Goal: Information Seeking & Learning: Compare options

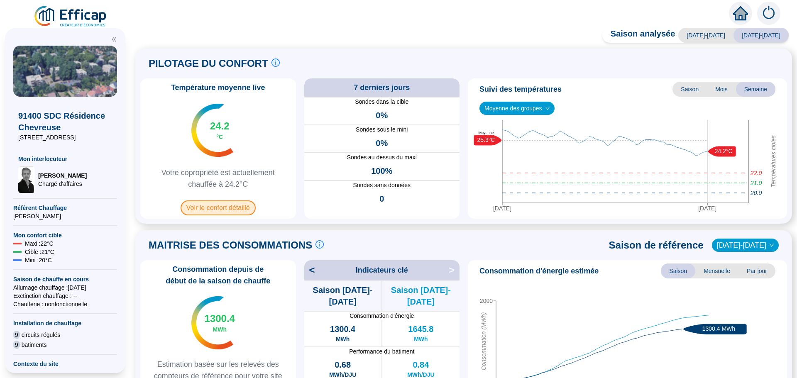
click at [238, 208] on span "Voir le confort détaillé" at bounding box center [218, 208] width 75 height 15
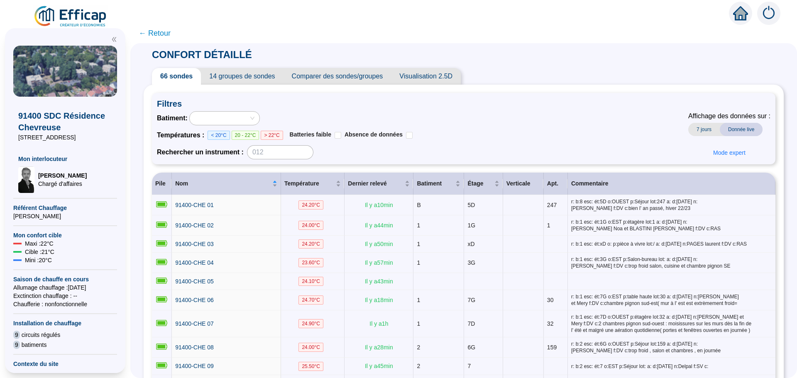
click at [374, 78] on span "Comparer des sondes/groupes" at bounding box center [338, 76] width 108 height 17
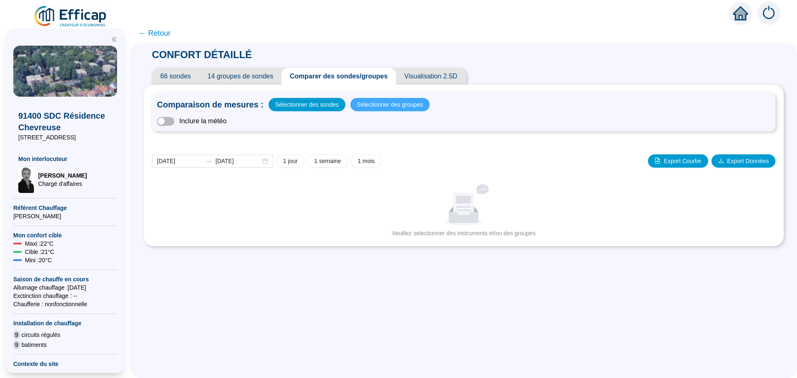
click at [374, 105] on span "Sélectionner des groupes" at bounding box center [390, 105] width 66 height 12
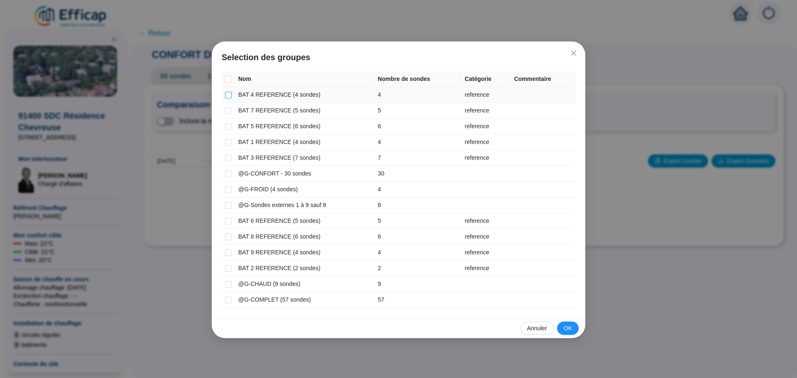
click at [230, 96] on input "checkbox" at bounding box center [228, 95] width 7 height 7
checkbox input "true"
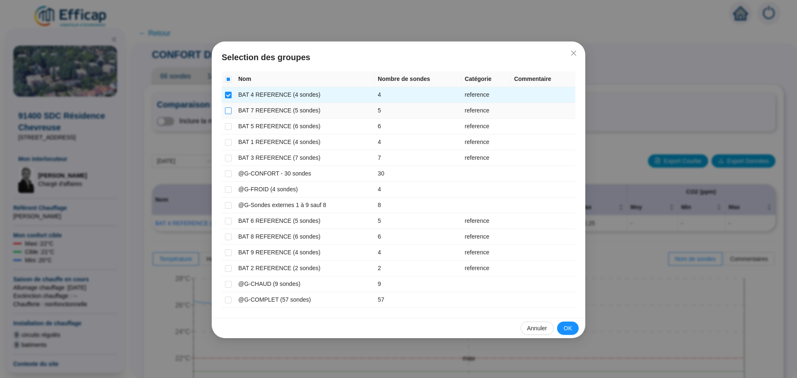
click at [230, 108] on input "checkbox" at bounding box center [228, 111] width 7 height 7
checkbox input "true"
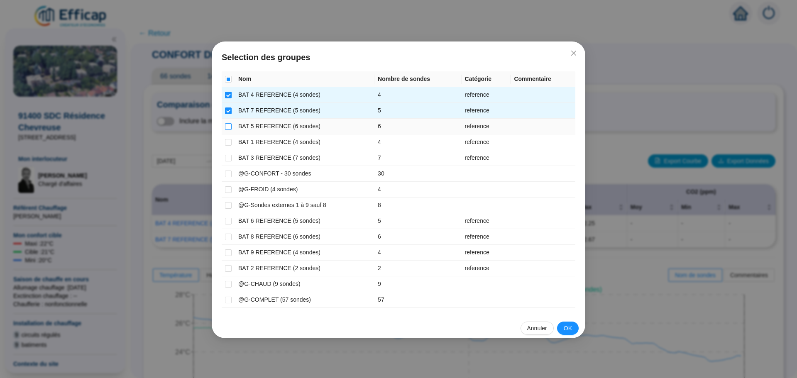
click at [231, 125] on input "checkbox" at bounding box center [228, 126] width 7 height 7
checkbox input "true"
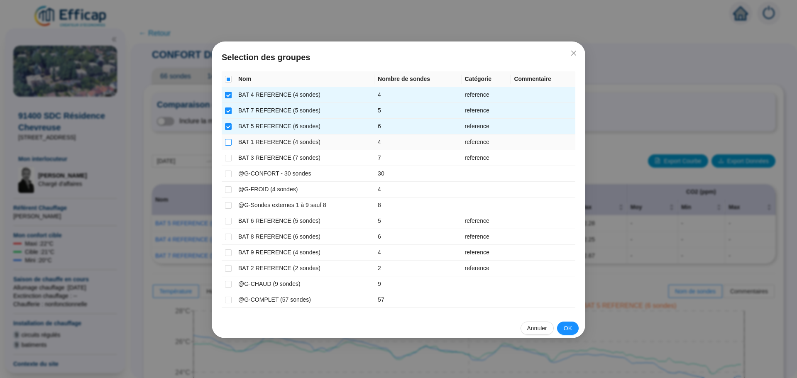
click at [230, 140] on input "checkbox" at bounding box center [228, 142] width 7 height 7
checkbox input "true"
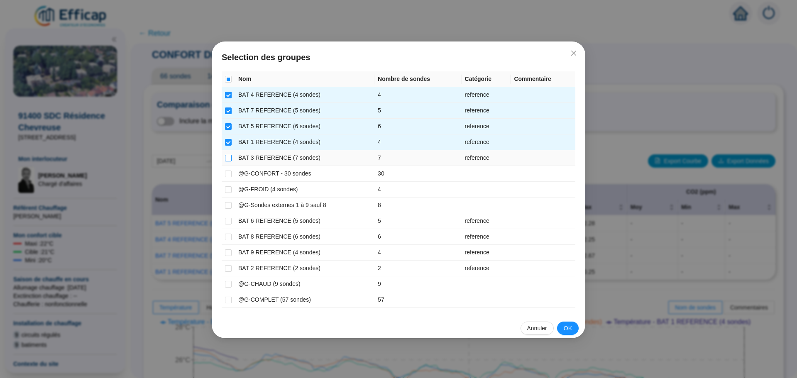
click at [228, 158] on input "checkbox" at bounding box center [228, 158] width 7 height 7
checkbox input "true"
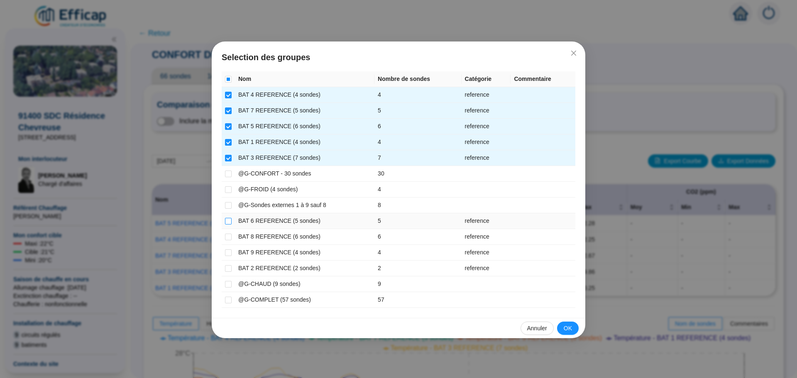
click at [231, 220] on input "checkbox" at bounding box center [228, 221] width 7 height 7
checkbox input "true"
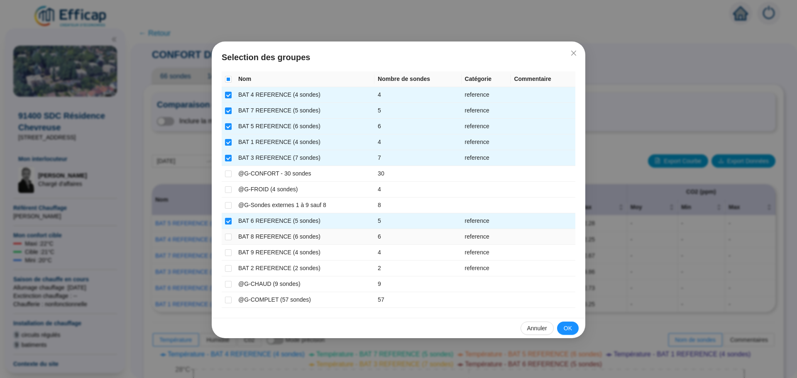
click at [232, 235] on td at bounding box center [228, 237] width 13 height 16
click at [226, 235] on input "checkbox" at bounding box center [228, 237] width 7 height 7
checkbox input "true"
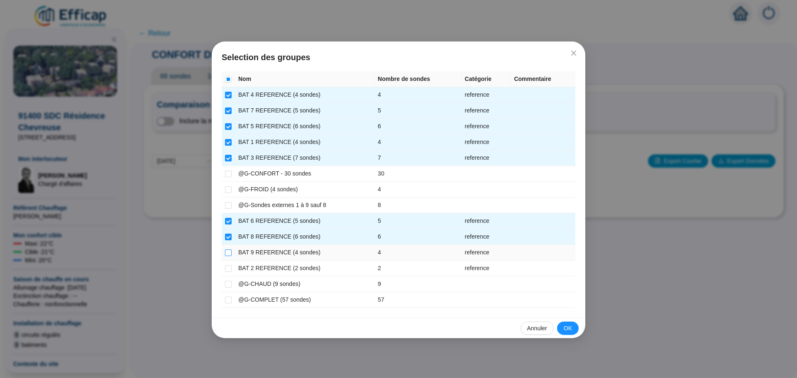
click at [227, 252] on input "checkbox" at bounding box center [228, 252] width 7 height 7
checkbox input "true"
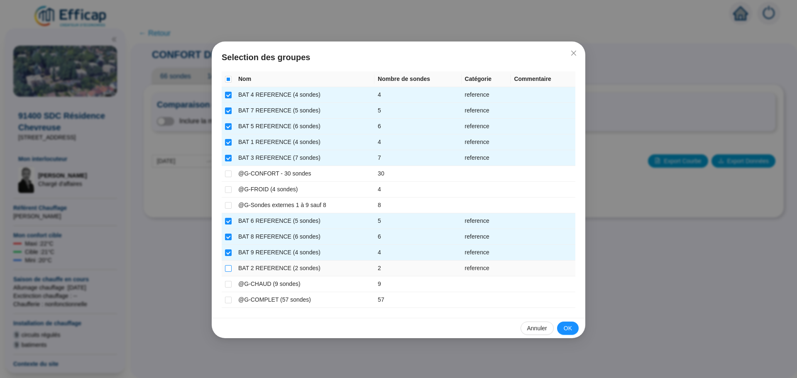
click at [227, 267] on input "checkbox" at bounding box center [228, 268] width 7 height 7
checkbox input "true"
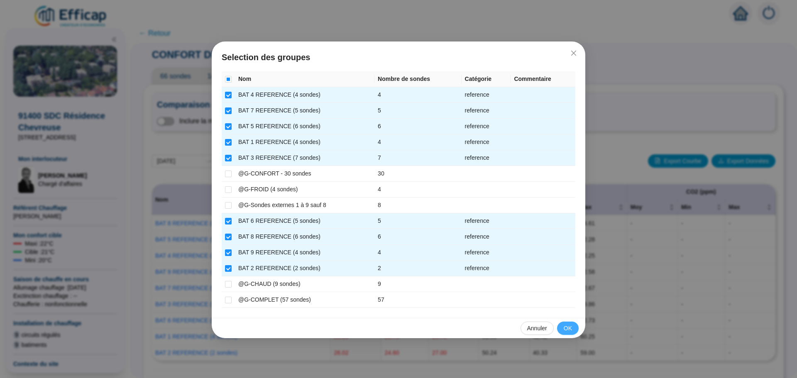
click at [571, 330] on span "OK" at bounding box center [568, 328] width 8 height 9
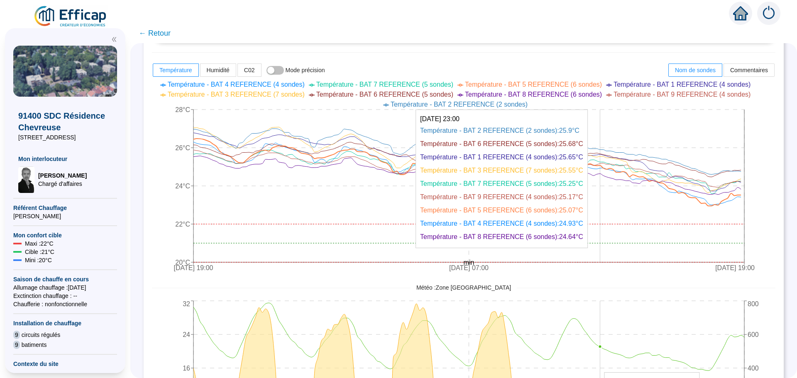
scroll to position [374, 0]
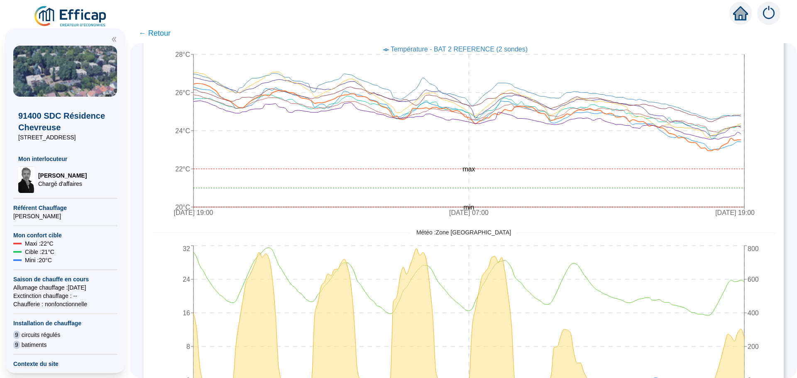
click at [163, 34] on span "← Retour" at bounding box center [155, 33] width 32 height 12
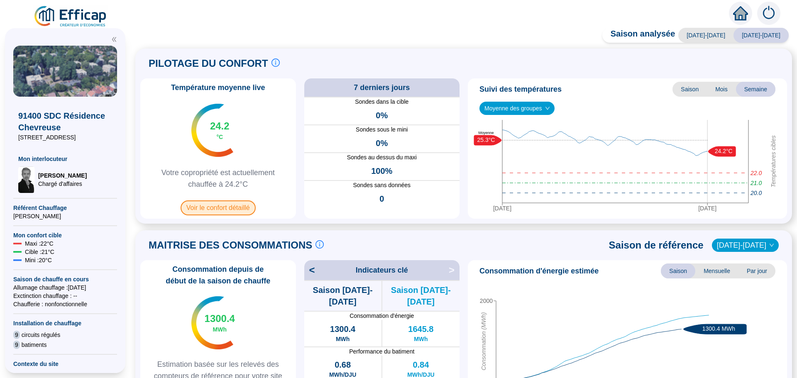
click at [215, 207] on span "Voir le confort détaillé" at bounding box center [218, 208] width 75 height 15
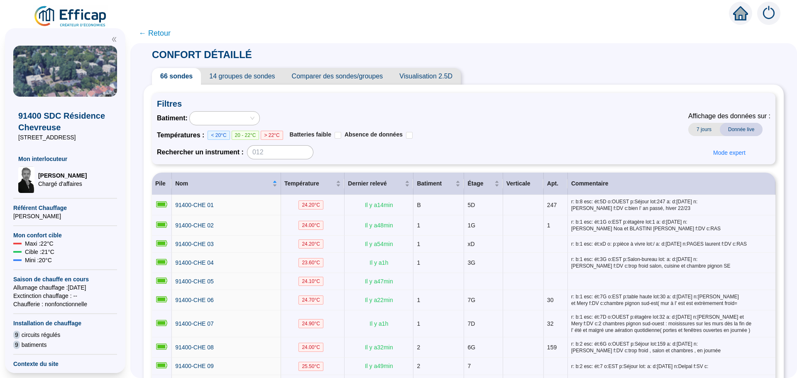
click at [362, 81] on span "Comparer des sondes/groupes" at bounding box center [338, 76] width 108 height 17
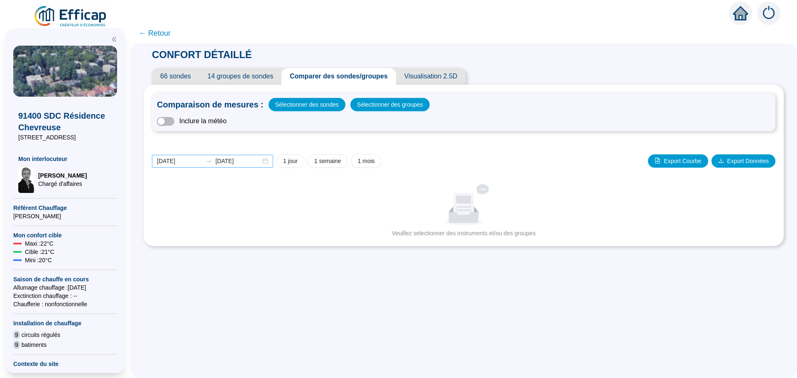
click at [267, 162] on div "[DATE] [DATE]" at bounding box center [212, 161] width 121 height 13
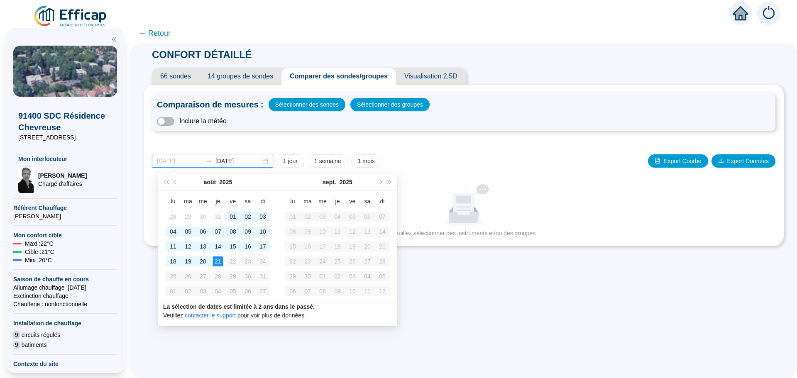
type input "[DATE]"
click at [231, 216] on div "01" at bounding box center [233, 217] width 10 height 10
type input "[DATE]"
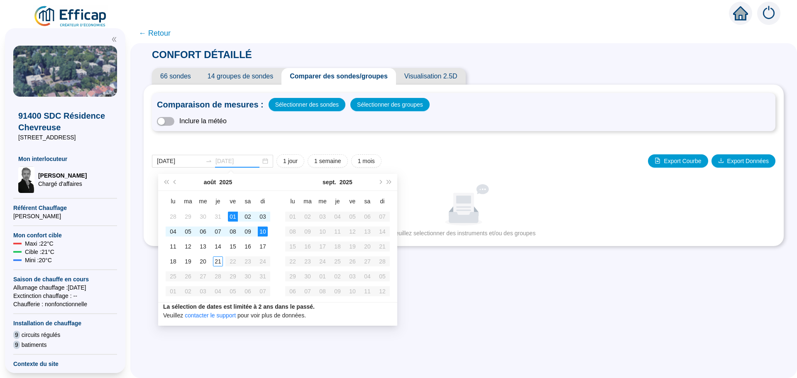
click at [260, 232] on div "10" at bounding box center [263, 232] width 10 height 10
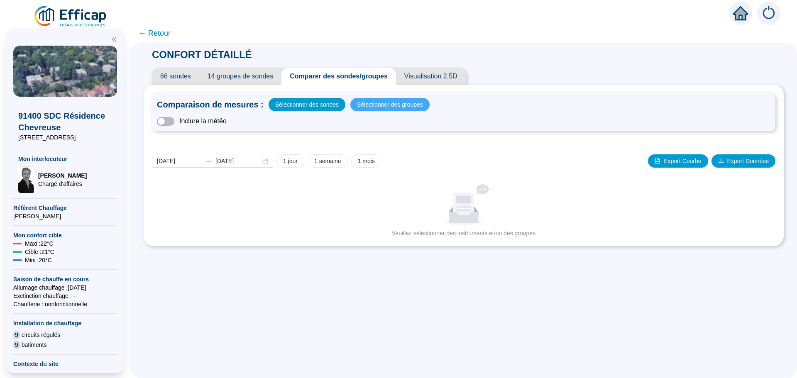
click at [367, 108] on span "Sélectionner des groupes" at bounding box center [390, 105] width 66 height 12
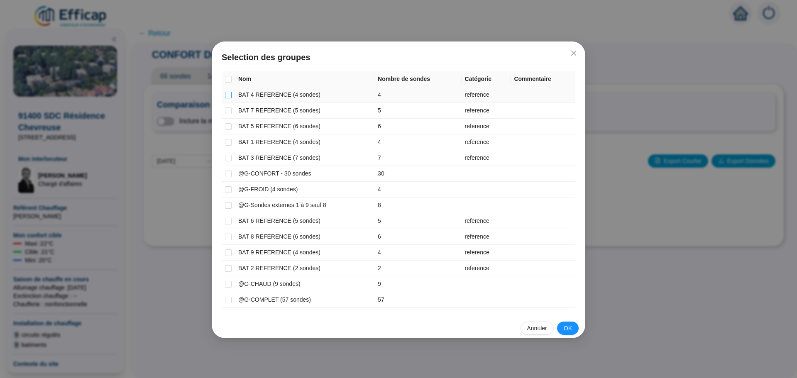
click at [228, 95] on input "checkbox" at bounding box center [228, 95] width 7 height 7
checkbox input "true"
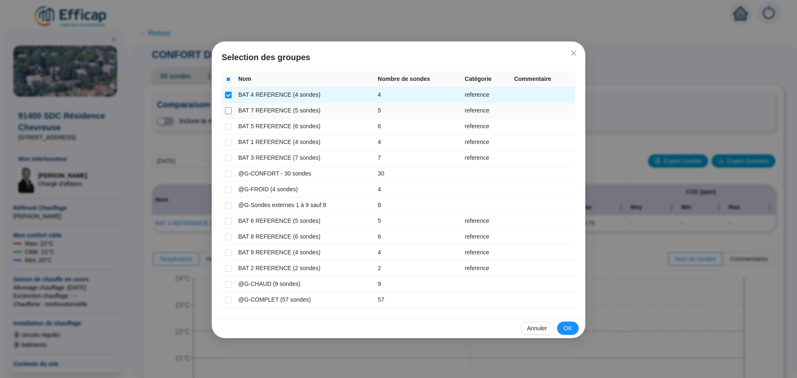
click at [226, 110] on input "checkbox" at bounding box center [228, 111] width 7 height 7
checkbox input "true"
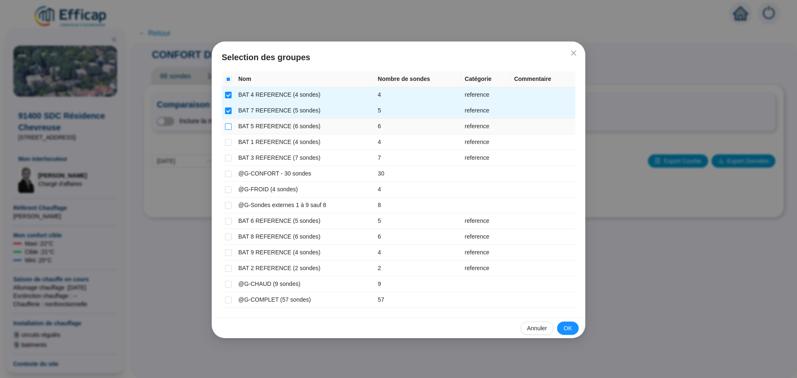
click at [225, 125] on input "checkbox" at bounding box center [228, 126] width 7 height 7
checkbox input "true"
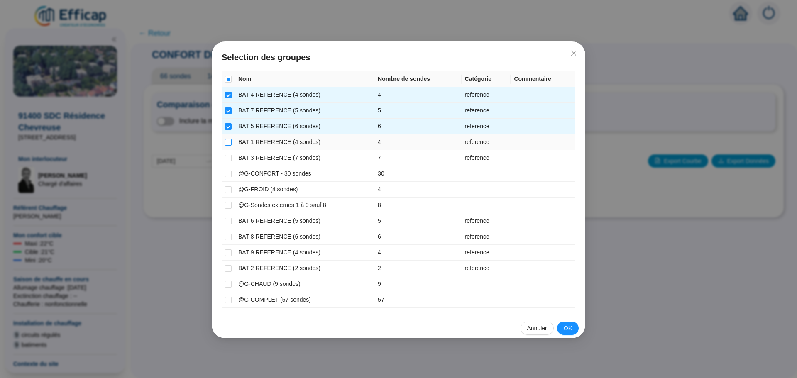
click at [225, 142] on input "checkbox" at bounding box center [228, 142] width 7 height 7
checkbox input "true"
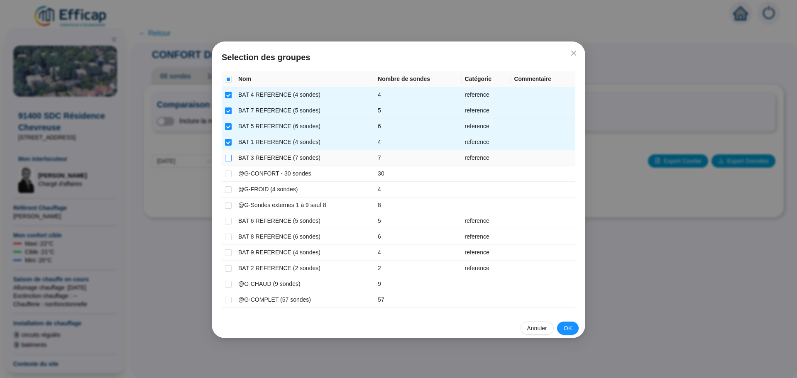
click at [228, 159] on input "checkbox" at bounding box center [228, 158] width 7 height 7
checkbox input "true"
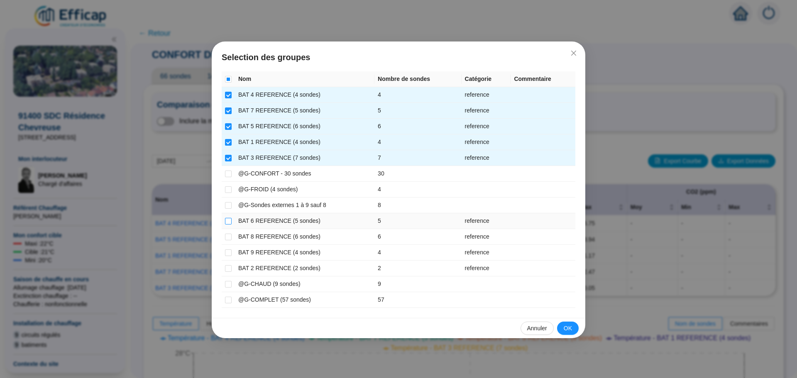
click at [227, 218] on input "checkbox" at bounding box center [228, 221] width 7 height 7
checkbox input "true"
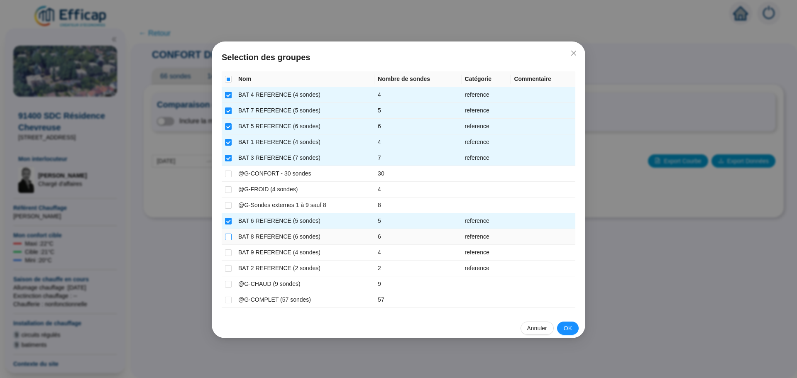
click at [229, 237] on input "checkbox" at bounding box center [228, 237] width 7 height 7
checkbox input "true"
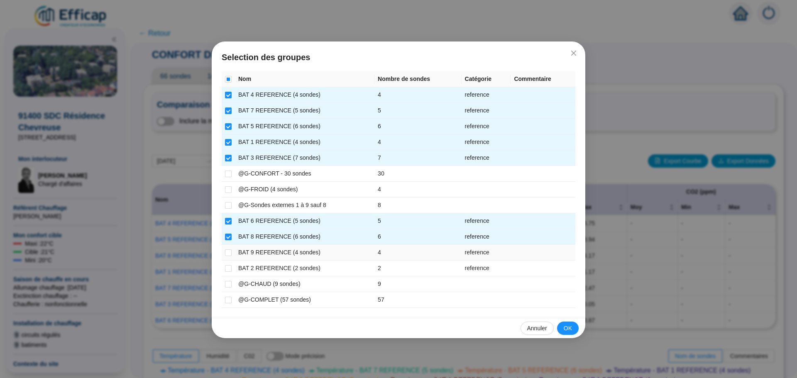
drag, startPoint x: 228, startPoint y: 251, endPoint x: 227, endPoint y: 259, distance: 8.3
click at [228, 252] on input "checkbox" at bounding box center [228, 252] width 7 height 7
checkbox input "true"
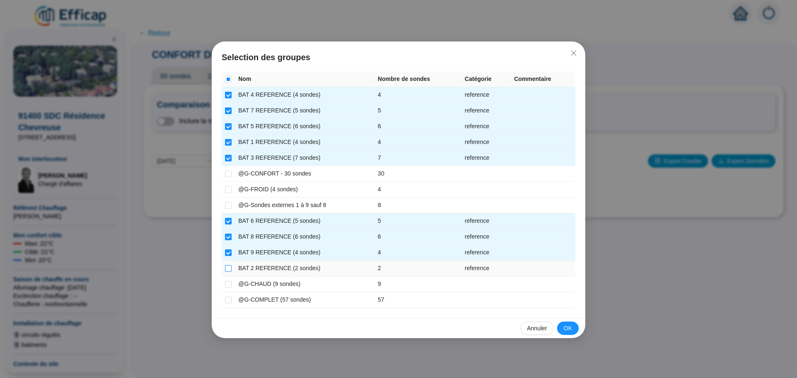
click at [228, 268] on input "checkbox" at bounding box center [228, 268] width 7 height 7
checkbox input "true"
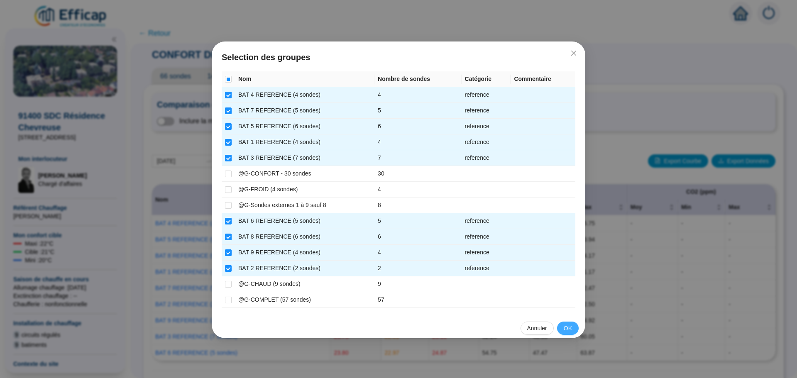
click at [563, 330] on button "OK" at bounding box center [568, 328] width 22 height 13
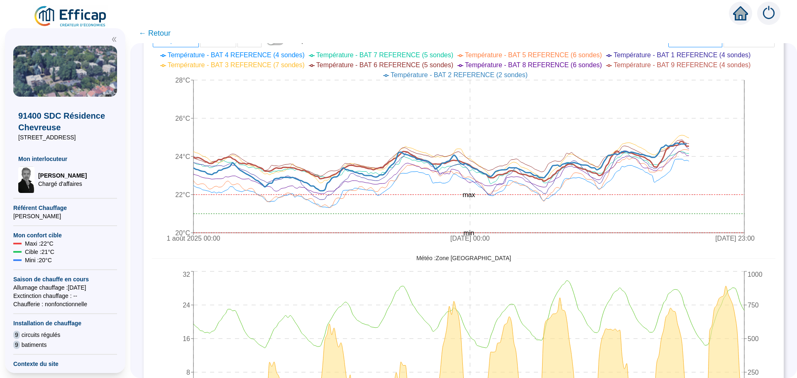
scroll to position [365, 0]
